Goal: Transaction & Acquisition: Download file/media

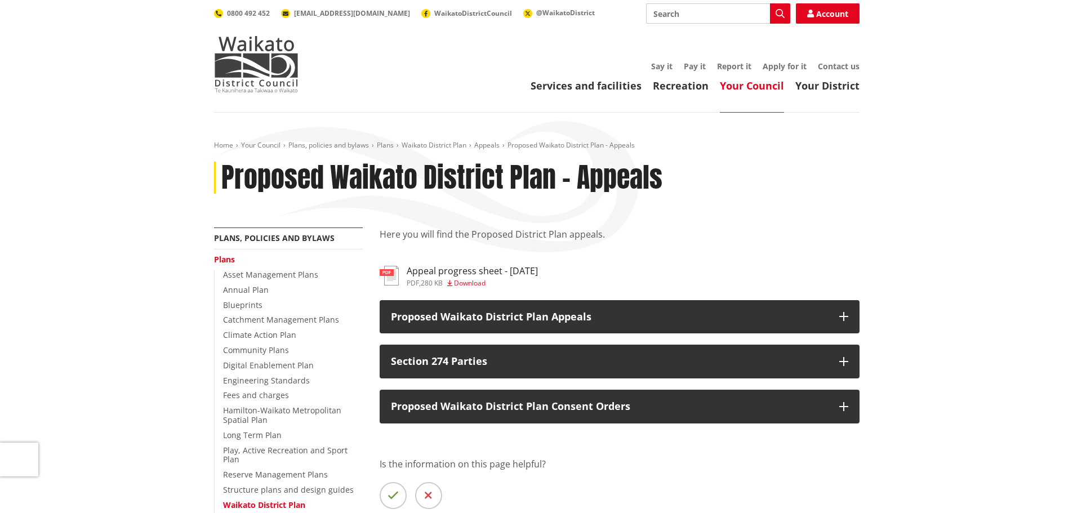
scroll to position [113, 0]
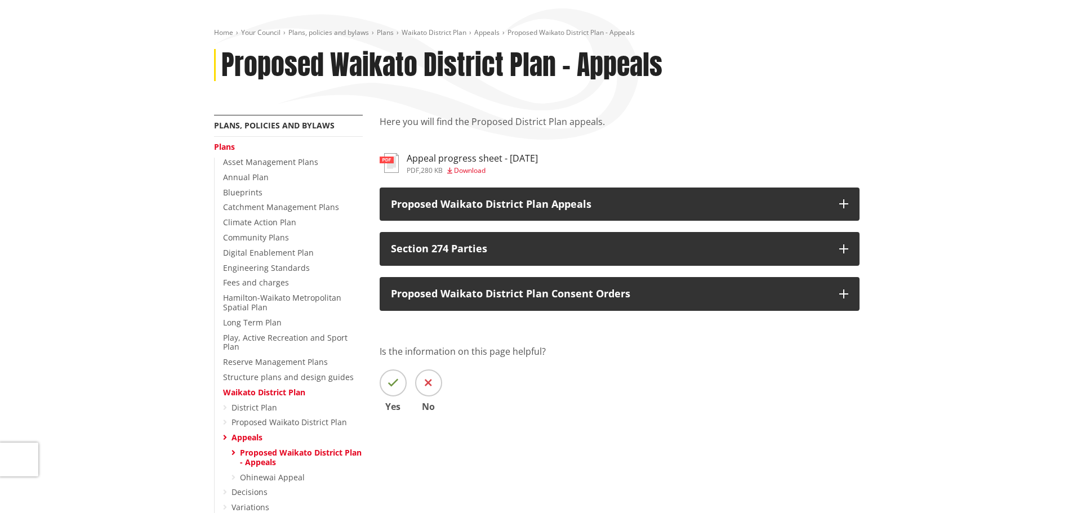
click at [465, 163] on h3 "Appeal progress sheet - [DATE]" at bounding box center [472, 158] width 131 height 11
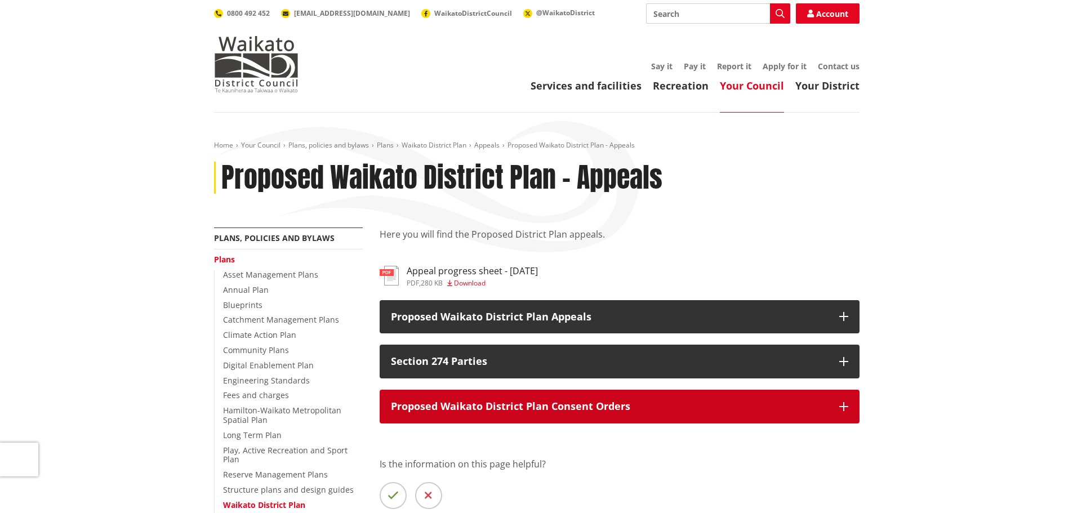
scroll to position [113, 0]
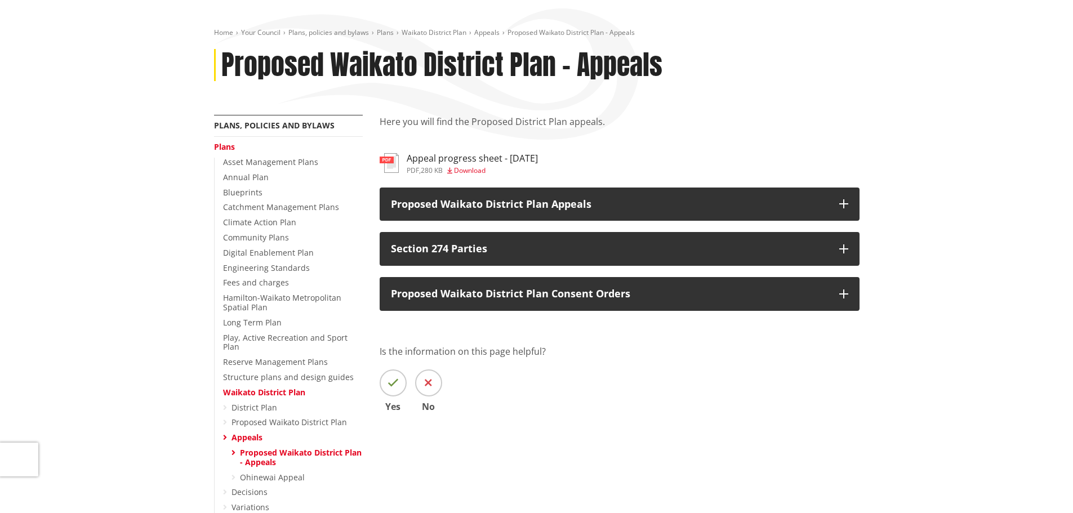
click at [477, 171] on span "Download" at bounding box center [470, 171] width 32 height 10
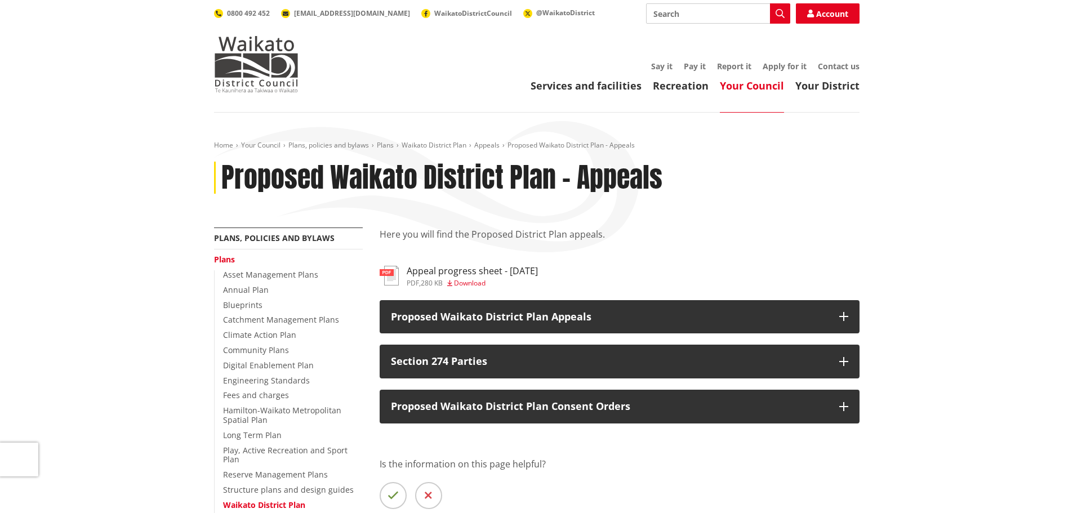
scroll to position [113, 0]
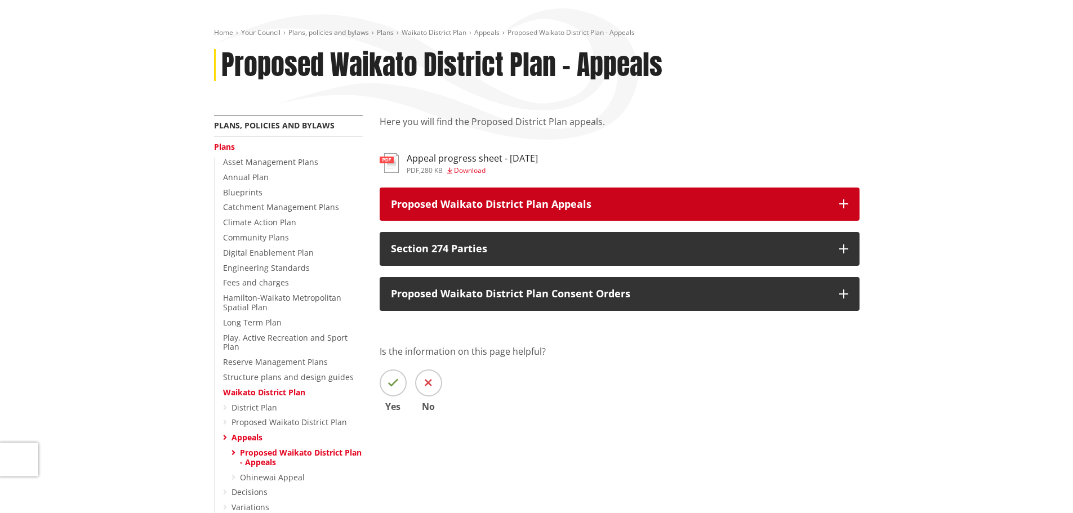
click at [842, 205] on icon "button" at bounding box center [843, 203] width 9 height 9
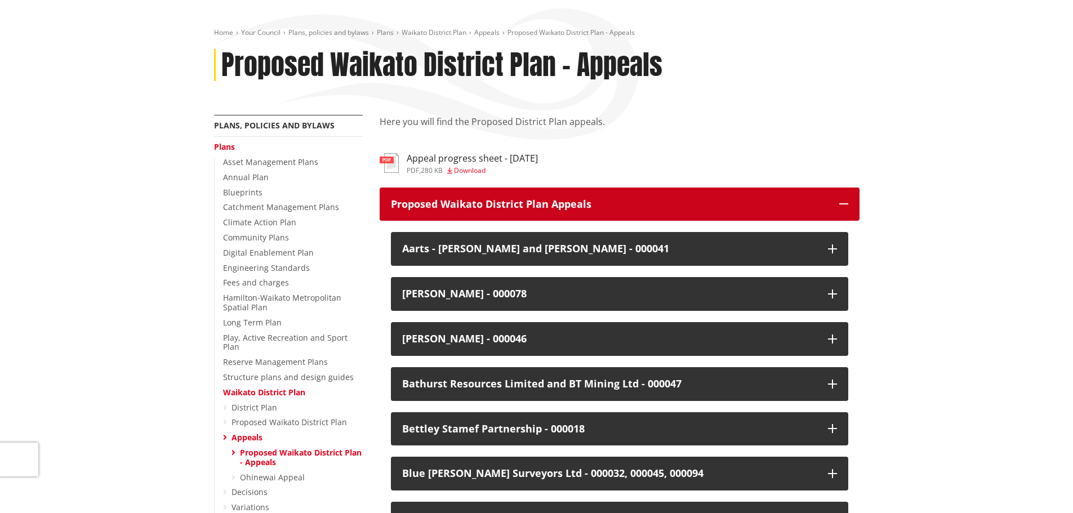
click at [845, 205] on icon "button" at bounding box center [843, 203] width 9 height 9
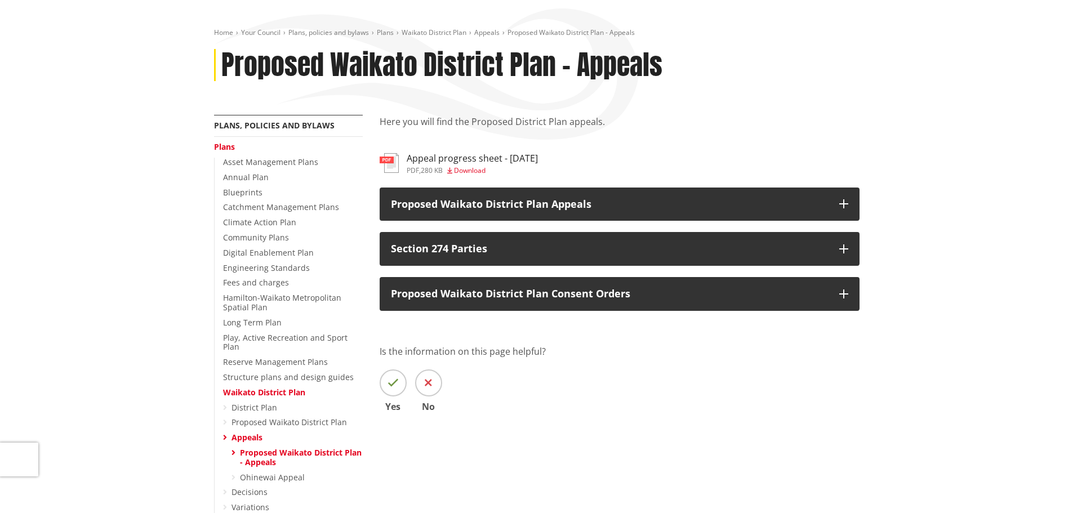
click at [469, 178] on div "Here you will find the Proposed District Plan appeals. pdf Appeal progress shee…" at bounding box center [619, 280] width 497 height 330
click at [472, 168] on span "Download" at bounding box center [470, 171] width 32 height 10
click at [473, 170] on span "Download" at bounding box center [470, 171] width 32 height 10
